Goal: Check status: Check status

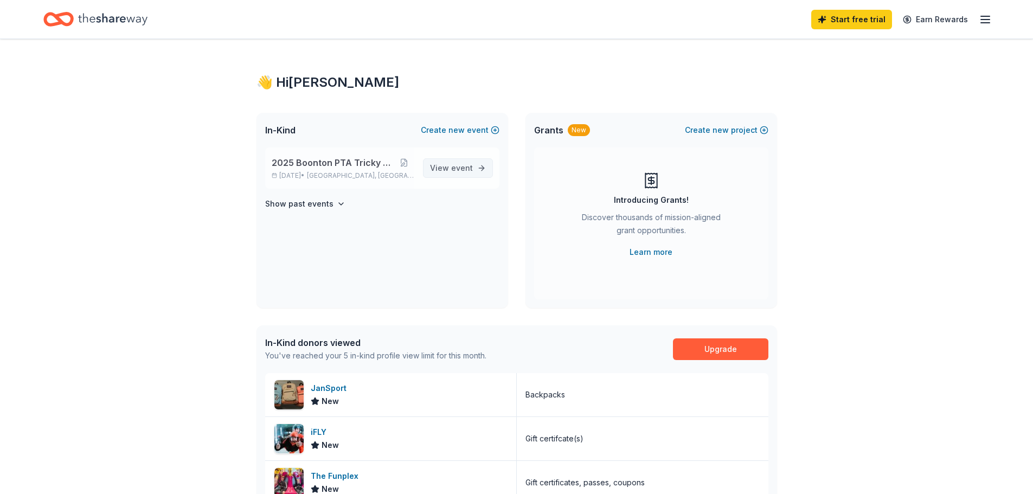
click at [459, 165] on span "event" at bounding box center [462, 167] width 22 height 9
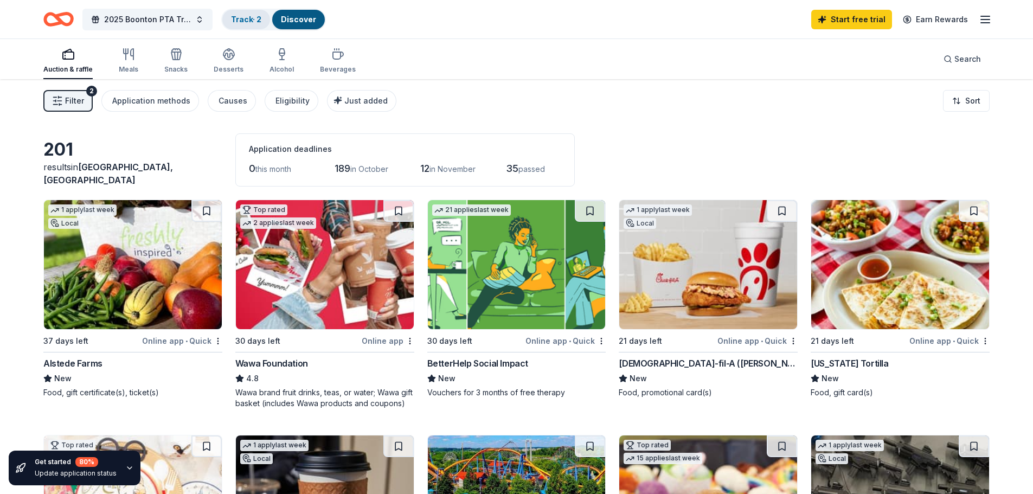
click at [254, 25] on div "Track · 2" at bounding box center [246, 20] width 48 height 20
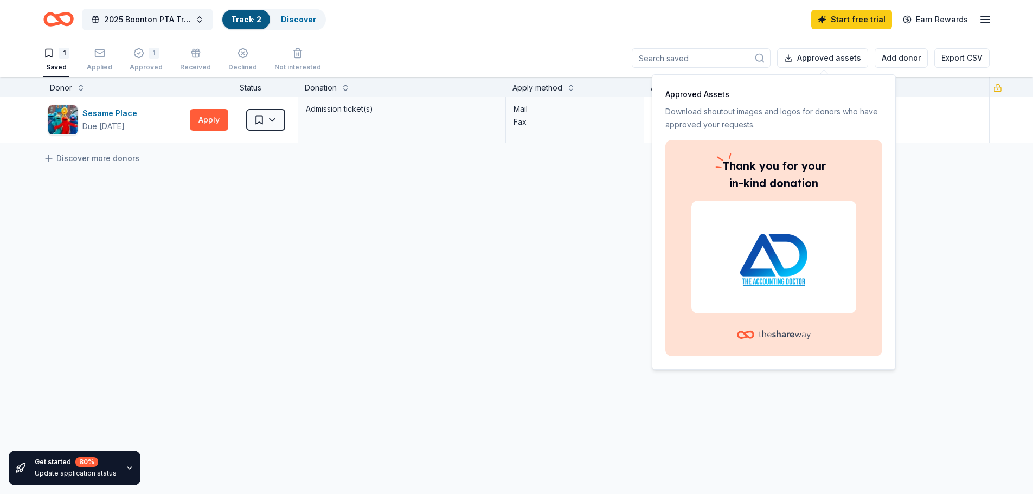
click at [768, 326] on icon at bounding box center [785, 335] width 52 height 22
click at [785, 185] on p "Thank you for your in-kind donation" at bounding box center [773, 174] width 165 height 35
click at [668, 224] on div "Thank you for your in-kind donation" at bounding box center [773, 248] width 217 height 216
click at [631, 232] on div "Sesame Place Due [DATE] Apply Saved Admission ticket(s) Mail Fax Discover more …" at bounding box center [516, 222] width 1033 height 250
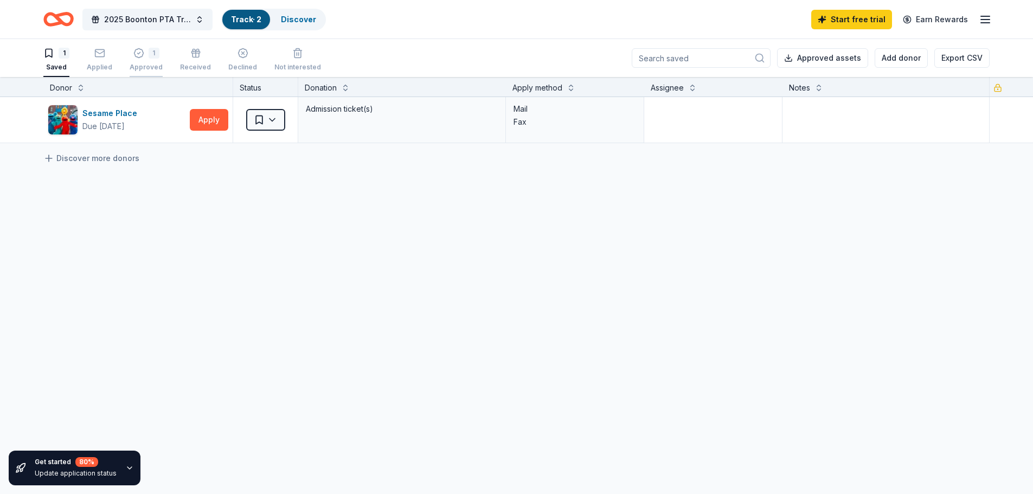
click at [142, 62] on div "1 Approved" at bounding box center [146, 60] width 33 height 24
